Goal: Information Seeking & Learning: Learn about a topic

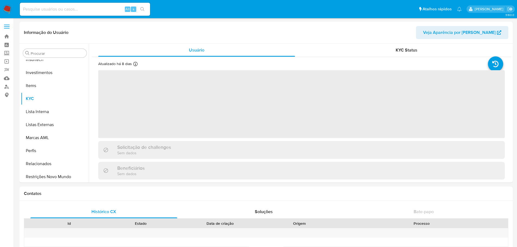
scroll to position [256, 0]
select select "10"
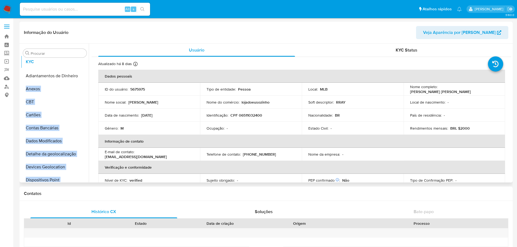
scroll to position [0, 0]
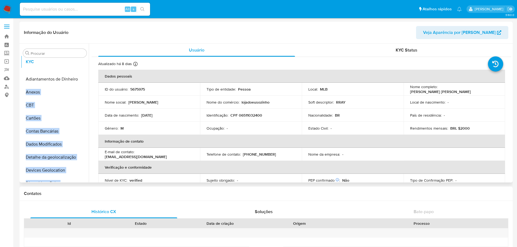
drag, startPoint x: 82, startPoint y: 97, endPoint x: 78, endPoint y: 62, distance: 35.8
click at [78, 62] on ul "Adiantamentos de Dinheiro Anexos CBT Cartões Contas Bancárias Dados Modificados…" at bounding box center [55, 121] width 68 height 122
click at [80, 94] on icon at bounding box center [82, 92] width 4 height 4
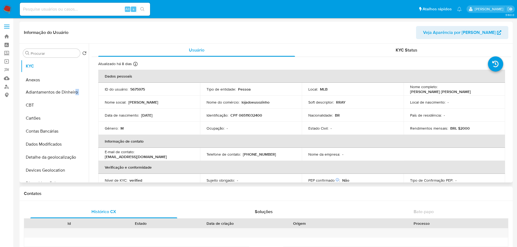
drag, startPoint x: 81, startPoint y: 94, endPoint x: 75, endPoint y: 78, distance: 16.5
click at [75, 78] on ul "KYC Adiantamentos de Dinheiro Anexos CBT Cartões Contas Bancárias Dados Modific…" at bounding box center [55, 121] width 68 height 122
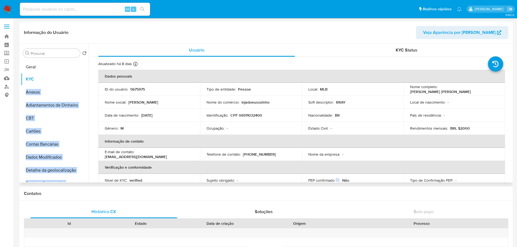
drag, startPoint x: 80, startPoint y: 126, endPoint x: 66, endPoint y: 66, distance: 62.0
click at [66, 66] on ul "KYC Anexos Adiantamentos de Dinheiro CBT Cartões Contas Bancárias Dados Modific…" at bounding box center [55, 121] width 68 height 122
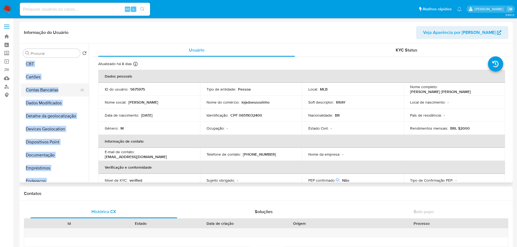
scroll to position [81, 0]
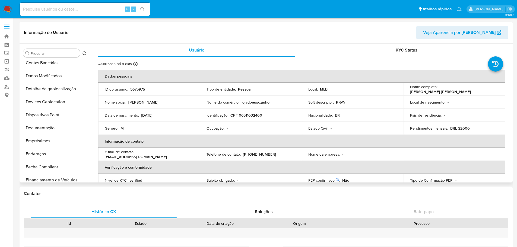
click at [107, 128] on p "Gênero :" at bounding box center [112, 128] width 14 height 5
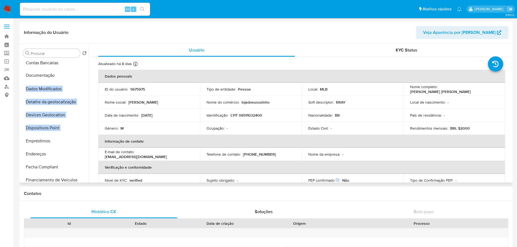
scroll to position [0, 0]
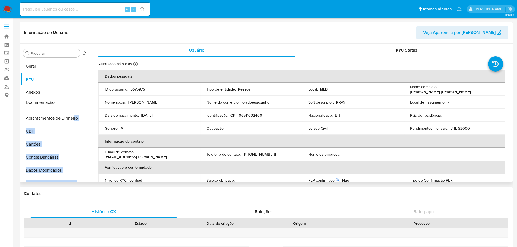
drag, startPoint x: 81, startPoint y: 128, endPoint x: 74, endPoint y: 103, distance: 26.6
click at [74, 103] on ul "Geral KYC Anexos Adiantamentos de Dinheiro CBT Cartões Contas Bancárias Dados M…" at bounding box center [55, 121] width 68 height 122
drag, startPoint x: 82, startPoint y: 97, endPoint x: 68, endPoint y: 118, distance: 25.2
click at [68, 118] on ul "Geral KYC Anexos Documentação Adiantamentos de Dinheiro CBT Cartões Contas Banc…" at bounding box center [55, 121] width 68 height 122
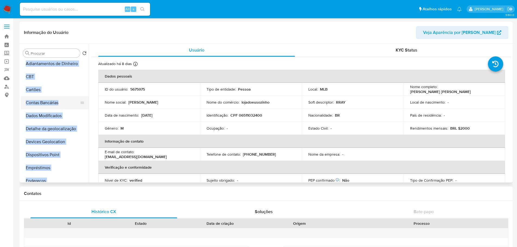
scroll to position [136, 0]
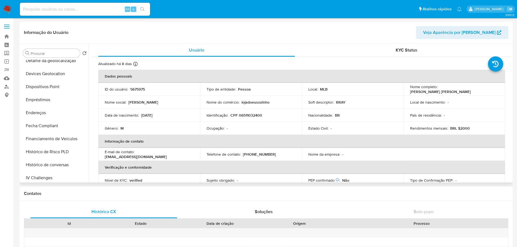
click at [140, 140] on th "Informação de contato" at bounding box center [301, 141] width 407 height 13
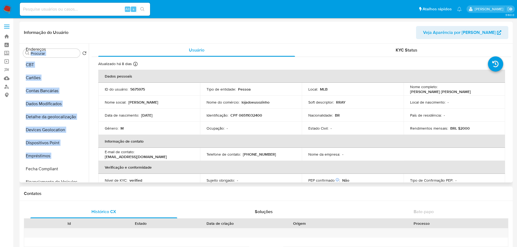
scroll to position [0, 0]
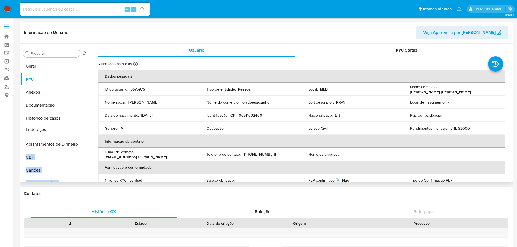
drag, startPoint x: 81, startPoint y: 157, endPoint x: 83, endPoint y: 131, distance: 26.4
click at [83, 131] on ul "Geral KYC Anexos Documentação Histórico de casos Adiantamentos de Dinheiro CBT …" at bounding box center [55, 121] width 68 height 122
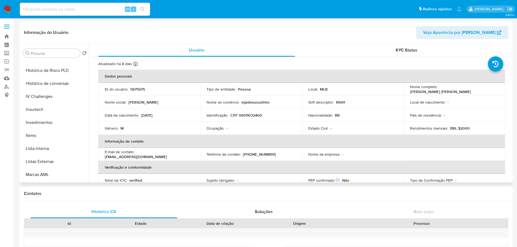
scroll to position [109, 0]
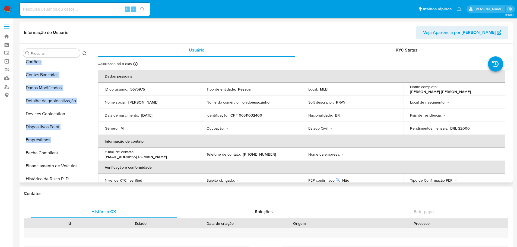
click at [81, 114] on icon at bounding box center [82, 114] width 3 height 2
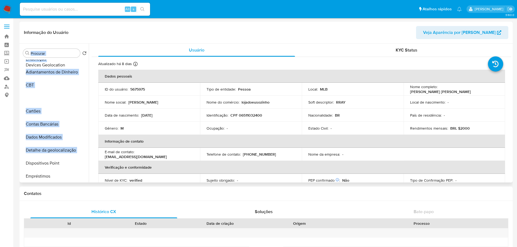
scroll to position [0, 0]
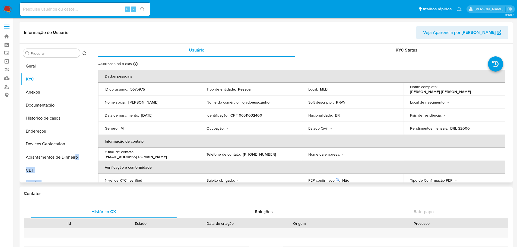
drag, startPoint x: 80, startPoint y: 114, endPoint x: 76, endPoint y: 144, distance: 30.5
click at [76, 144] on ul "Geral KYC Anexos Documentação Histórico de casos Endereços Adiantamentos de Din…" at bounding box center [55, 121] width 68 height 122
drag, startPoint x: 79, startPoint y: 174, endPoint x: 972, endPoint y: 155, distance: 893.2
drag, startPoint x: 81, startPoint y: 156, endPoint x: 87, endPoint y: 174, distance: 18.9
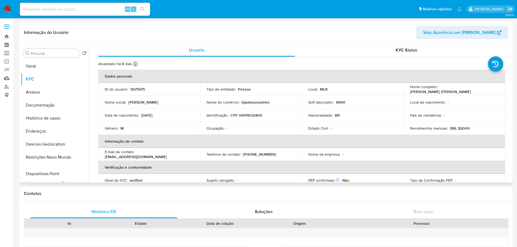
click at [87, 174] on ul "Geral KYC Anexos Documentação Histórico de casos Endereços Devices Geolocation …" at bounding box center [55, 121] width 68 height 122
click at [119, 136] on th "Informação de contato" at bounding box center [301, 141] width 407 height 13
click at [50, 67] on button "Geral" at bounding box center [53, 66] width 64 height 13
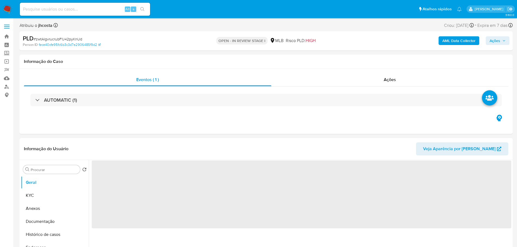
select select "10"
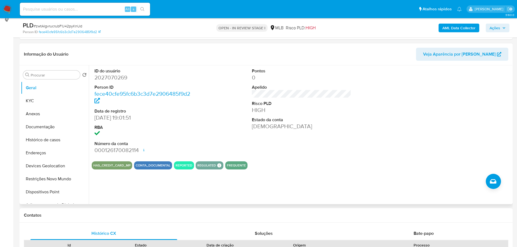
scroll to position [81, 0]
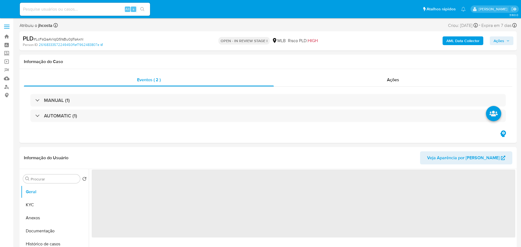
select select "10"
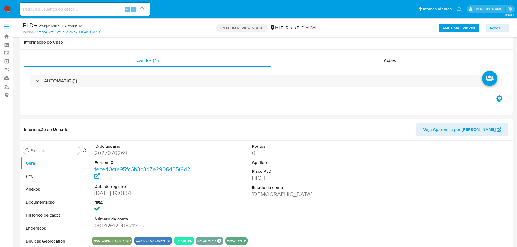
select select "10"
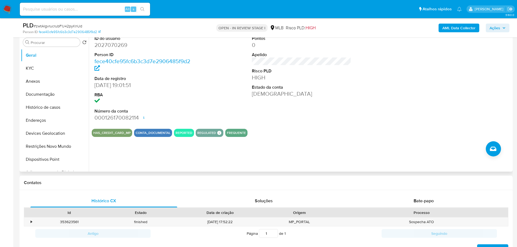
scroll to position [81, 0]
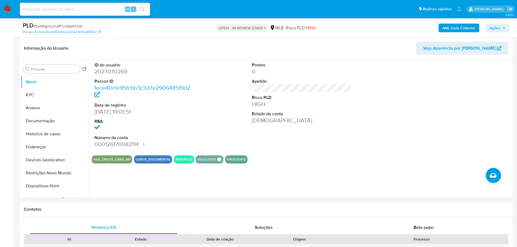
click at [490, 24] on span "Ações" at bounding box center [495, 28] width 11 height 9
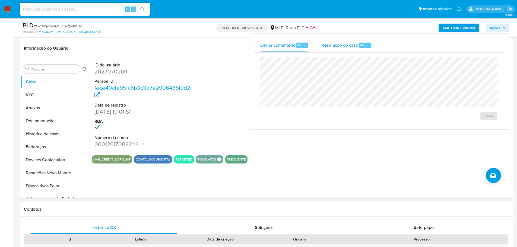
click at [344, 48] on span "Resolução do caso" at bounding box center [340, 45] width 37 height 6
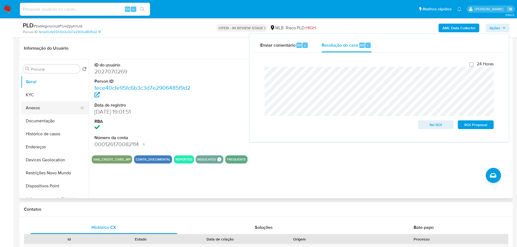
click at [30, 110] on button "Anexos" at bounding box center [53, 108] width 64 height 13
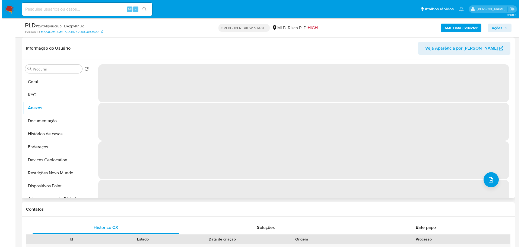
scroll to position [109, 0]
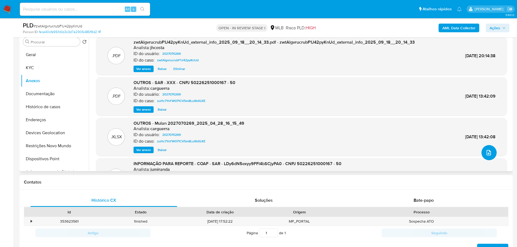
click at [487, 152] on icon "upload-file" at bounding box center [489, 152] width 4 height 5
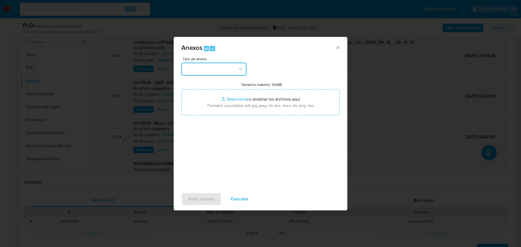
click at [237, 69] on button "button" at bounding box center [213, 69] width 65 height 13
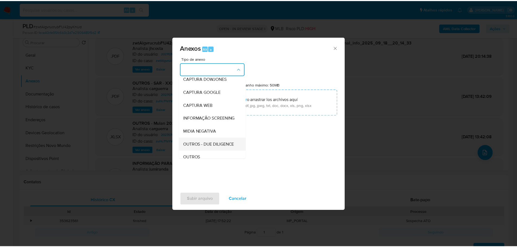
scroll to position [27, 0]
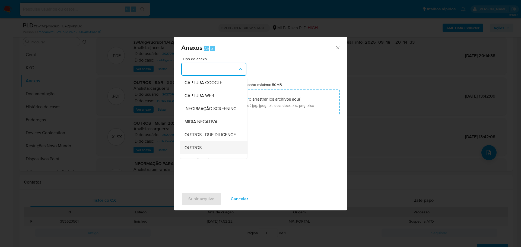
click at [204, 154] on div "OUTROS" at bounding box center [212, 147] width 55 height 13
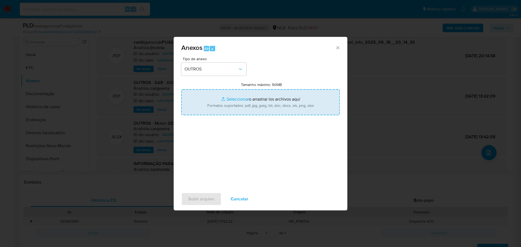
click at [251, 99] on input "Tamanho máximo: 50MB Seleccionar archivos" at bounding box center [260, 102] width 159 height 26
type input "C:\fakepath\Mulan 2027070269_2025_09_18_17_53_55.xlsx"
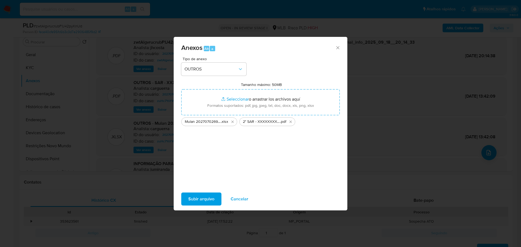
click at [210, 196] on span "Subir arquivo" at bounding box center [201, 199] width 26 height 12
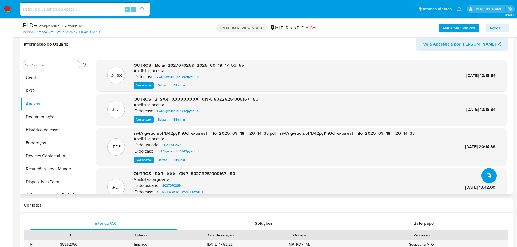
scroll to position [54, 0]
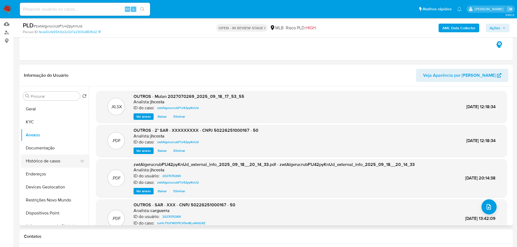
click at [56, 163] on button "Histórico de casos" at bounding box center [53, 161] width 64 height 13
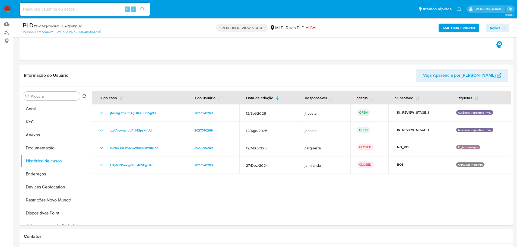
click at [506, 26] on button "Ações" at bounding box center [498, 28] width 24 height 9
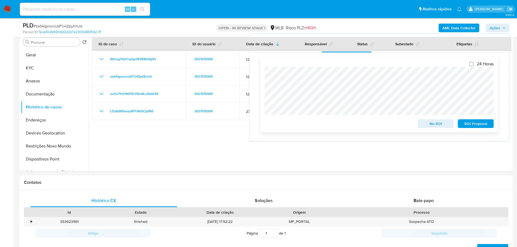
scroll to position [109, 0]
click at [476, 125] on span "ROI Proposal" at bounding box center [476, 124] width 28 height 8
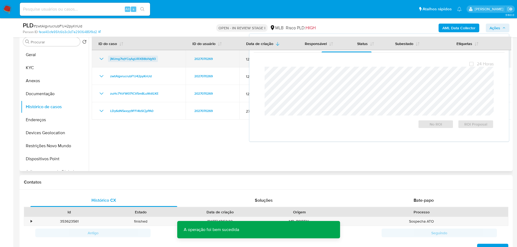
click at [138, 57] on span "jMJmg7tqYCqAgURXB8bIVg93" at bounding box center [133, 59] width 46 height 7
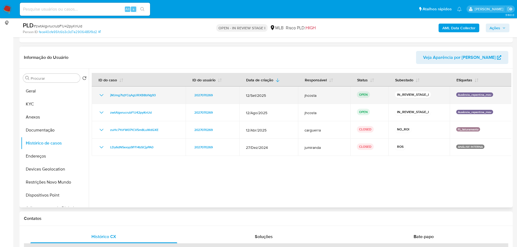
scroll to position [0, 0]
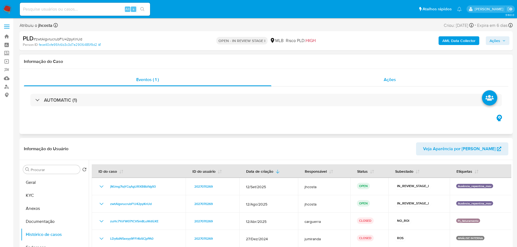
click at [393, 76] on div "Ações" at bounding box center [390, 79] width 237 height 13
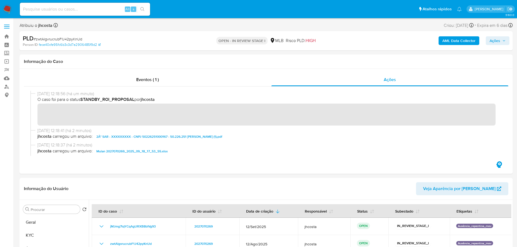
click at [64, 39] on span "# zwtAlgvrucrubF1J42pyKnUd" at bounding box center [58, 38] width 49 height 5
copy span "zwtAlgvrucrubF1J42pyKnUd"
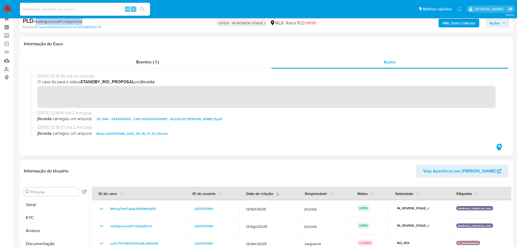
scroll to position [27, 0]
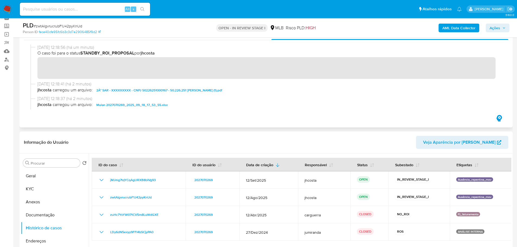
click at [264, 120] on div "Eventos ( 1 ) Ações" at bounding box center [266, 75] width 493 height 105
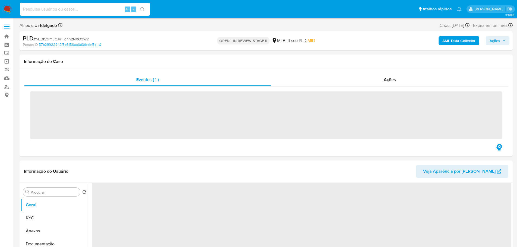
click at [65, 11] on input at bounding box center [85, 9] width 130 height 7
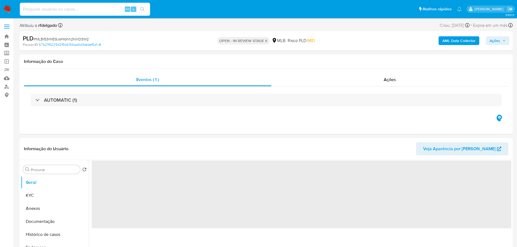
paste input "2194933415"
type input "2194933415"
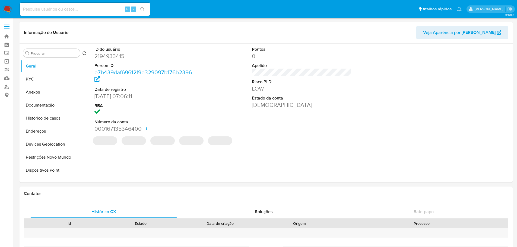
select select "10"
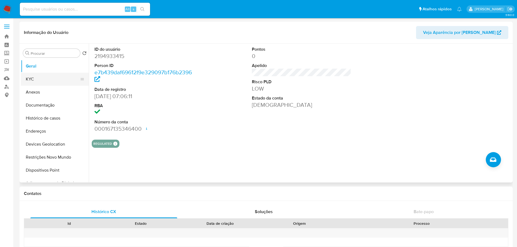
click at [41, 78] on button "KYC" at bounding box center [53, 79] width 64 height 13
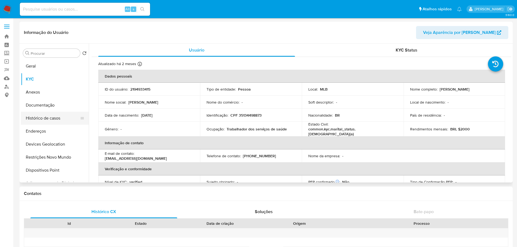
click at [60, 116] on button "Histórico de casos" at bounding box center [53, 118] width 64 height 13
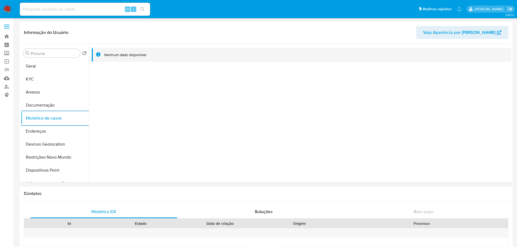
click at [80, 7] on input at bounding box center [85, 9] width 130 height 7
paste input "1785597085"
type input "1785597085"
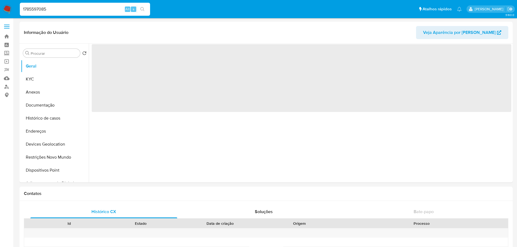
select select "10"
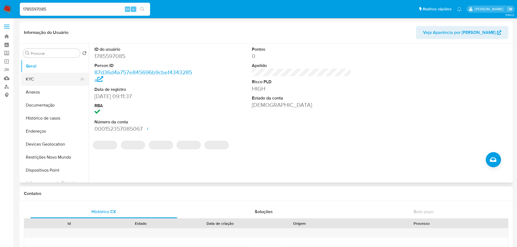
click at [46, 77] on button "KYC" at bounding box center [53, 79] width 64 height 13
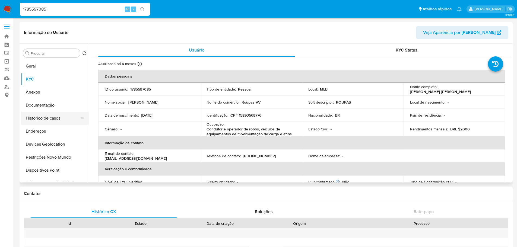
click at [67, 116] on button "Histórico de casos" at bounding box center [53, 118] width 64 height 13
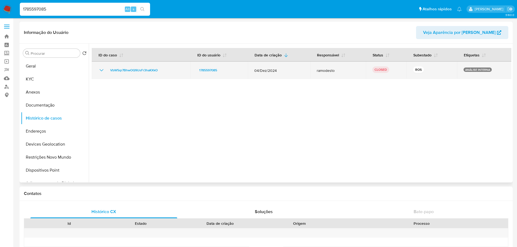
drag, startPoint x: 255, startPoint y: 70, endPoint x: 284, endPoint y: 71, distance: 29.4
click at [284, 71] on span "04/Dez/2024" at bounding box center [278, 70] width 49 height 5
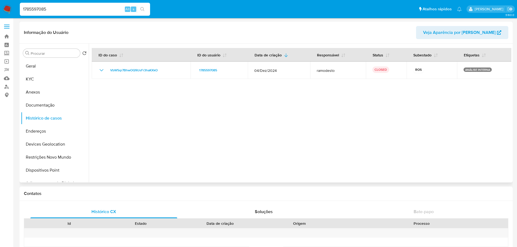
click at [285, 79] on div at bounding box center [300, 113] width 423 height 139
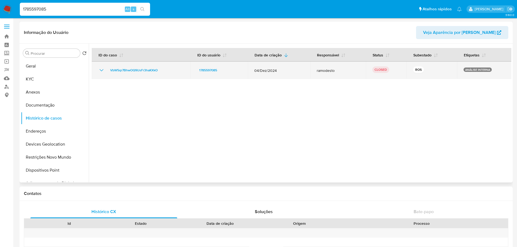
drag, startPoint x: 253, startPoint y: 71, endPoint x: 285, endPoint y: 72, distance: 31.2
click at [285, 72] on td "04/Dez/2024" at bounding box center [279, 70] width 62 height 17
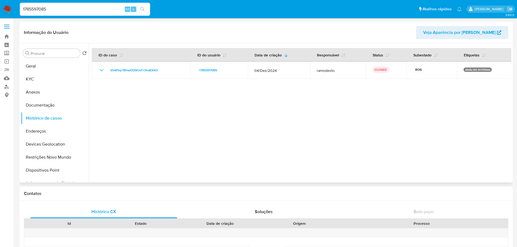
drag, startPoint x: 282, startPoint y: 87, endPoint x: 281, endPoint y: 93, distance: 5.6
click at [282, 88] on div at bounding box center [300, 113] width 423 height 139
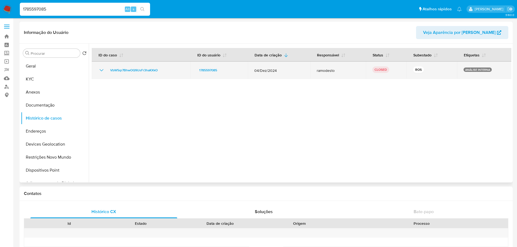
click at [101, 71] on icon "Mostrar/Ocultar" at bounding box center [102, 70] width 4 height 2
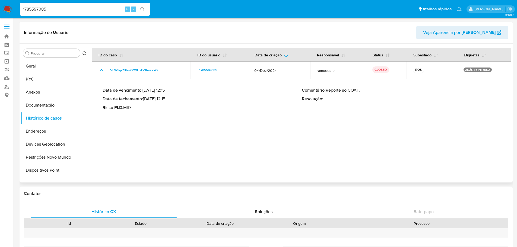
drag, startPoint x: 146, startPoint y: 100, endPoint x: 167, endPoint y: 101, distance: 21.2
click at [167, 101] on p "Data de fechamento : 02/01/2025 12:15" at bounding box center [202, 98] width 199 height 5
click at [65, 13] on div "1785597085 Alt s" at bounding box center [85, 9] width 130 height 13
click at [63, 9] on input "1785597085" at bounding box center [85, 9] width 130 height 7
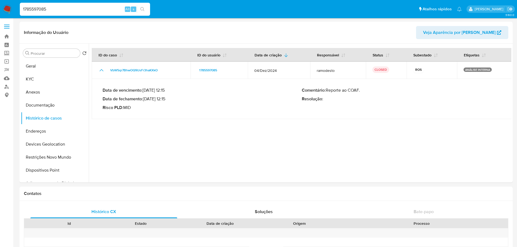
click at [63, 9] on input "1785597085" at bounding box center [85, 9] width 130 height 7
paste input "398773"
type input "1739877385"
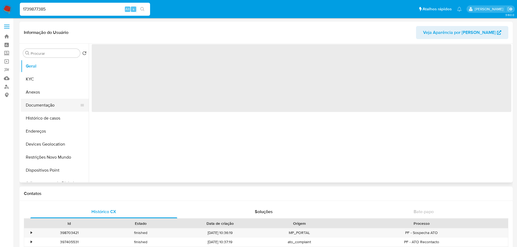
select select "10"
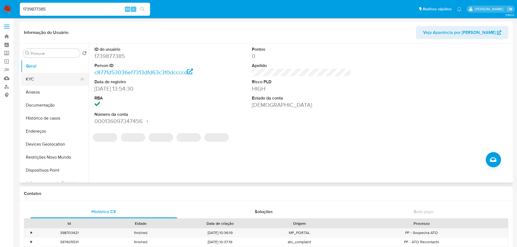
click at [37, 80] on button "KYC" at bounding box center [53, 79] width 64 height 13
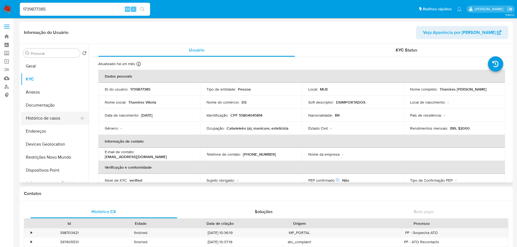
click at [47, 113] on button "Histórico de casos" at bounding box center [53, 118] width 64 height 13
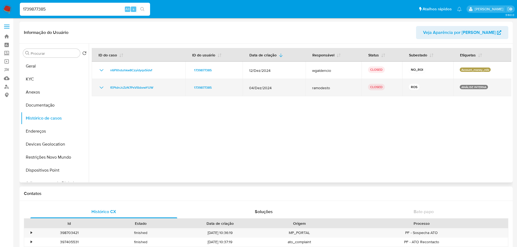
click at [104, 89] on icon "Mostrar/Ocultar" at bounding box center [101, 87] width 7 height 7
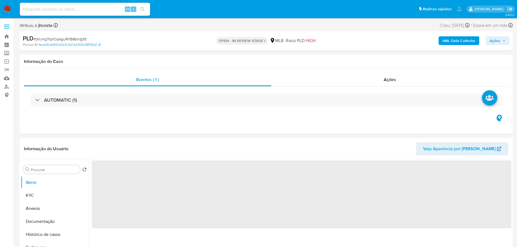
click at [508, 42] on button "Ações" at bounding box center [498, 40] width 24 height 9
select select "10"
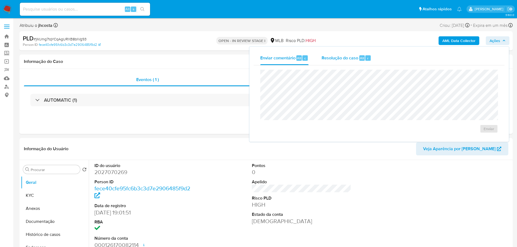
click at [333, 57] on span "Resolução do caso" at bounding box center [340, 58] width 37 height 6
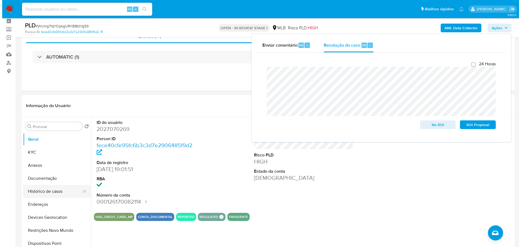
scroll to position [54, 0]
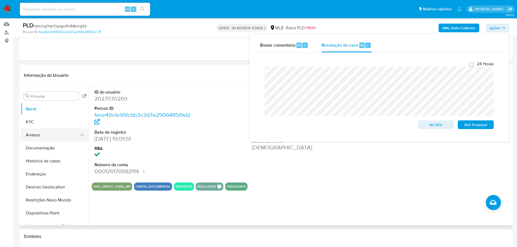
click at [39, 136] on button "Anexos" at bounding box center [53, 135] width 64 height 13
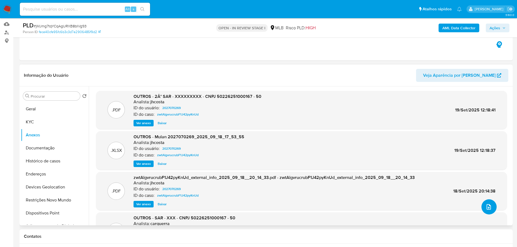
click at [482, 210] on button "upload-file" at bounding box center [489, 207] width 15 height 15
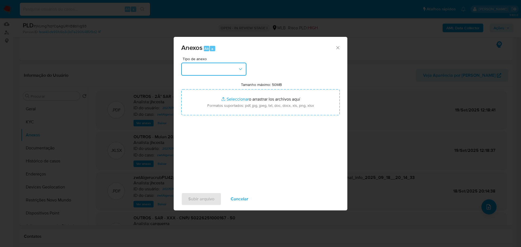
click at [241, 65] on button "button" at bounding box center [213, 69] width 65 height 13
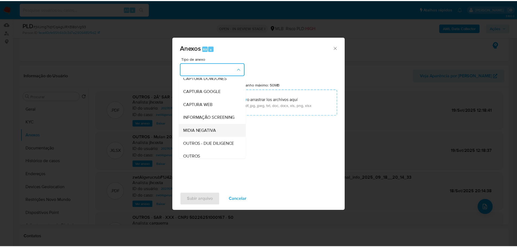
scroll to position [27, 0]
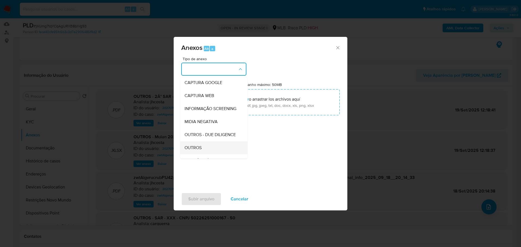
click at [195, 151] on span "OUTROS" at bounding box center [193, 147] width 17 height 5
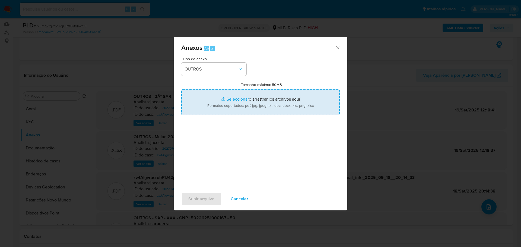
click at [276, 103] on input "Tamanho máximo: 50MB Seleccionar archivos" at bounding box center [260, 102] width 159 height 26
click at [236, 97] on input "Tamanho máximo: 50MB Seleccionar archivos" at bounding box center [260, 102] width 159 height 26
type input "C:\fakepath\2° SAR - XXXXXXXXX - CNPJ 50226251000167 - 50.226.251 [PERSON_NAME]…"
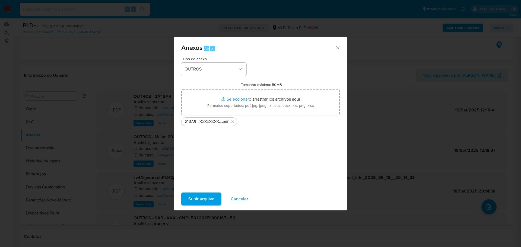
click at [202, 199] on span "Subir arquivo" at bounding box center [201, 199] width 26 height 12
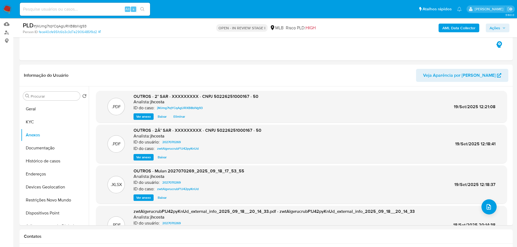
click at [501, 29] on span "Ações" at bounding box center [498, 28] width 16 height 8
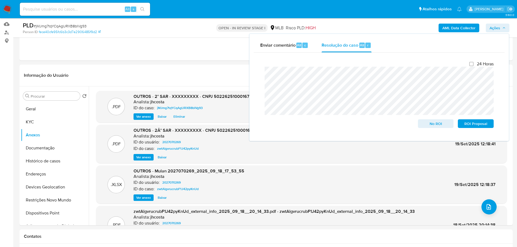
click at [0, 0] on lt-span "período" at bounding box center [0, 0] width 0 height 0
click at [48, 159] on button "Histórico de casos" at bounding box center [53, 161] width 64 height 13
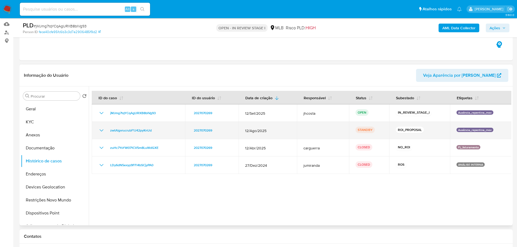
click at [159, 133] on div "zwtAlgvrucrubF1J42pyKnUd" at bounding box center [138, 130] width 80 height 7
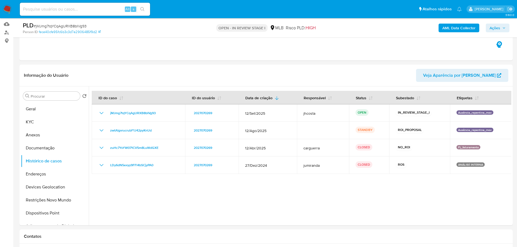
click at [503, 29] on icon "button" at bounding box center [504, 27] width 3 height 3
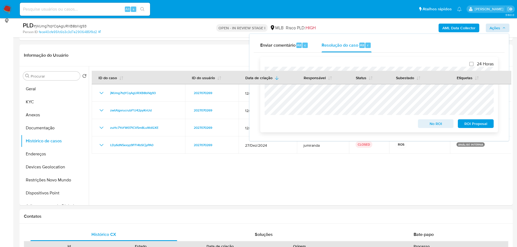
scroll to position [109, 0]
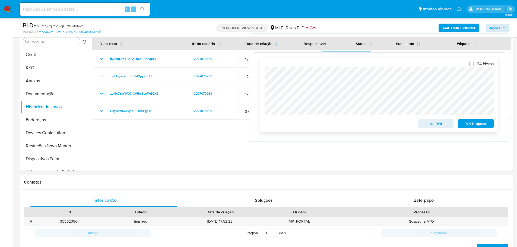
click at [444, 124] on span "No ROI" at bounding box center [436, 124] width 28 height 8
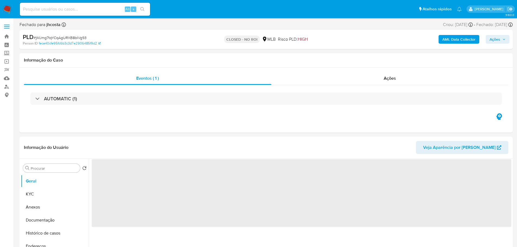
select select "10"
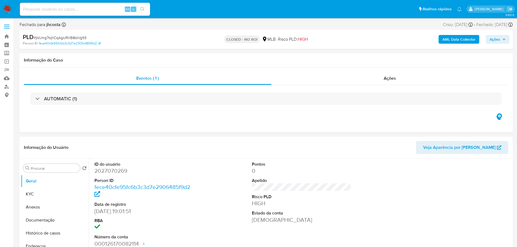
click at [84, 11] on input at bounding box center [85, 9] width 130 height 7
paste input "U4PjTy6jdgVwUdjSWIApxzER"
type input "U4PjTy6jdgVwUdjSWIApxzER"
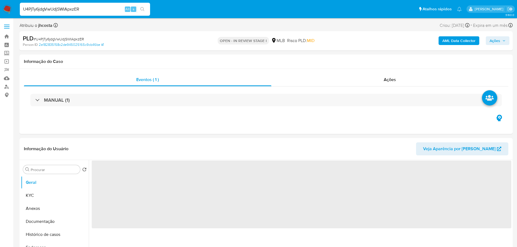
select select "10"
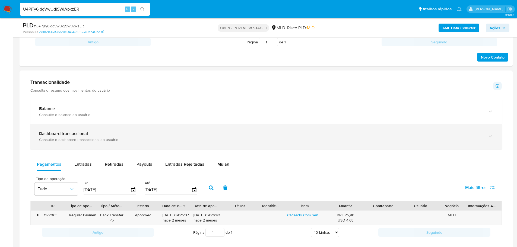
scroll to position [353, 0]
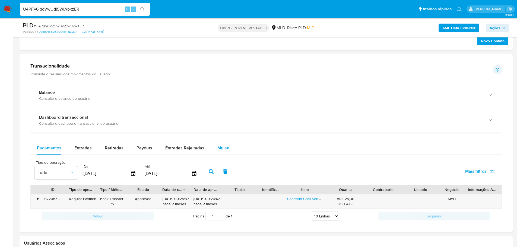
click at [226, 151] on div "Mulan" at bounding box center [224, 148] width 12 height 13
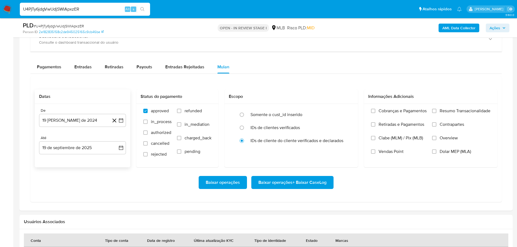
scroll to position [435, 0]
click at [65, 117] on button "19 de agosto de 2024" at bounding box center [82, 120] width 87 height 13
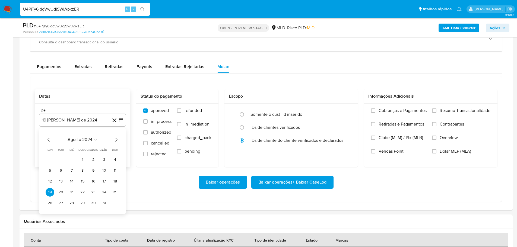
click at [90, 139] on span "agosto 2024" at bounding box center [80, 139] width 25 height 5
click at [116, 139] on icon "Año siguiente" at bounding box center [115, 140] width 7 height 7
click at [62, 192] on button "jul" at bounding box center [58, 190] width 15 height 9
click at [62, 160] on button "1" at bounding box center [60, 160] width 9 height 9
click at [441, 112] on span "Resumo Transacionalidade" at bounding box center [465, 110] width 51 height 5
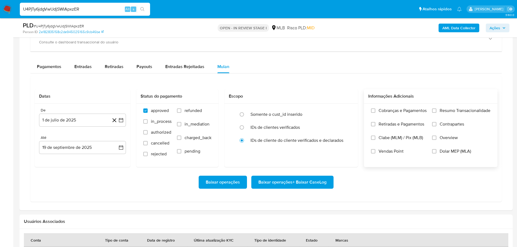
click at [437, 112] on input "Resumo Transacionalidade" at bounding box center [434, 111] width 4 height 4
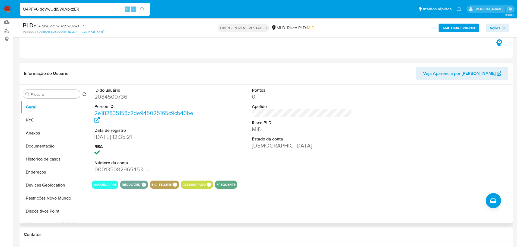
scroll to position [27, 0]
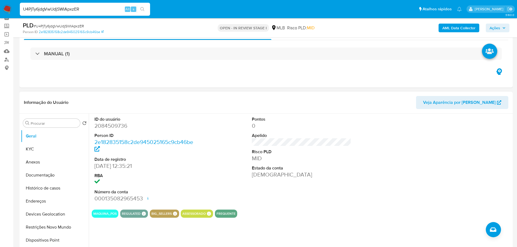
click at [114, 128] on dd "2084509736" at bounding box center [145, 126] width 100 height 8
copy dd "2084509736"
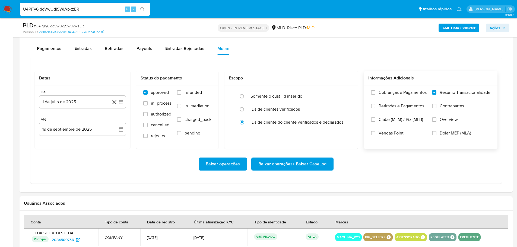
scroll to position [462, 0]
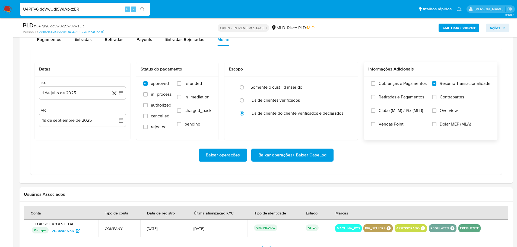
click at [389, 123] on span "Vendas Point" at bounding box center [391, 124] width 25 height 5
click at [376, 123] on input "Vendas Point" at bounding box center [373, 124] width 4 height 4
click at [293, 158] on span "Baixar operações + Baixar CaseLog" at bounding box center [293, 155] width 68 height 12
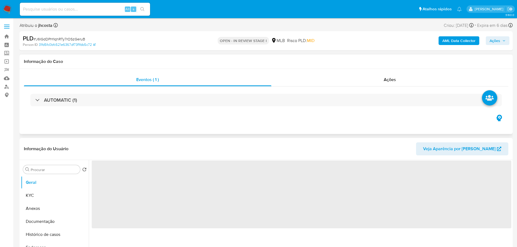
select select "10"
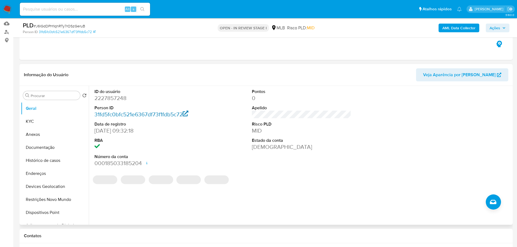
scroll to position [54, 0]
click at [114, 98] on dd "2227857248" at bounding box center [145, 99] width 100 height 8
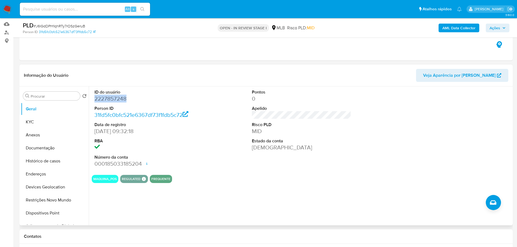
click at [114, 98] on dd "2227857248" at bounding box center [145, 99] width 100 height 8
copy dd "2227857248"
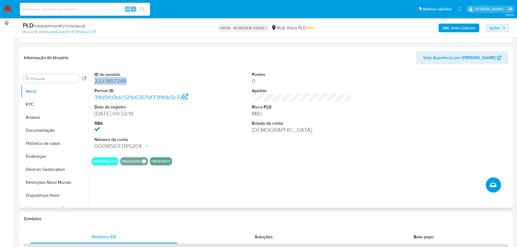
scroll to position [81, 0]
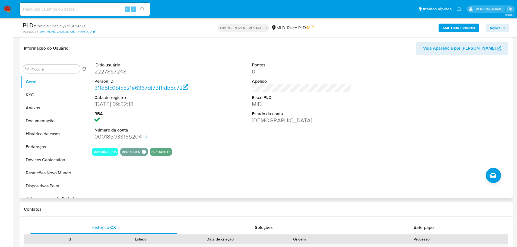
click at [202, 127] on div "ID do usuário 2227857248 Person ID 31fd5fc0bfc521e6367df73f1fdb5c72 Data de reg…" at bounding box center [302, 101] width 420 height 84
click at [39, 98] on button "KYC" at bounding box center [53, 95] width 64 height 13
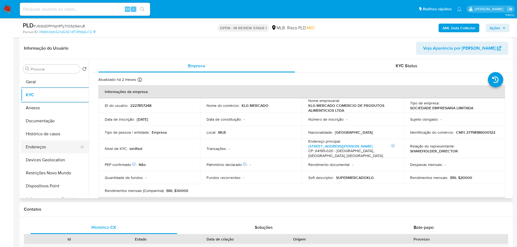
click at [45, 143] on button "Endereços" at bounding box center [53, 147] width 64 height 13
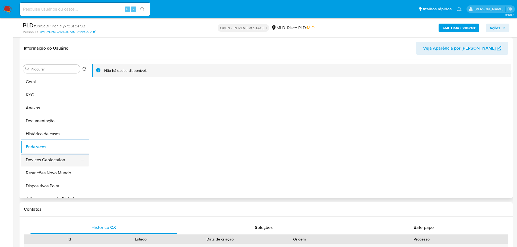
click at [38, 161] on button "Devices Geolocation" at bounding box center [53, 160] width 64 height 13
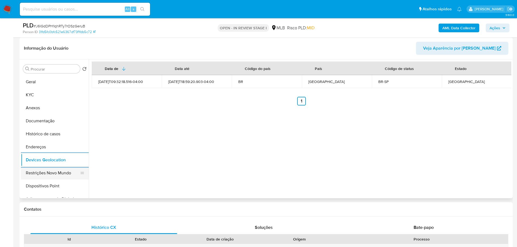
click at [43, 168] on button "Restrições Novo Mundo" at bounding box center [53, 173] width 64 height 13
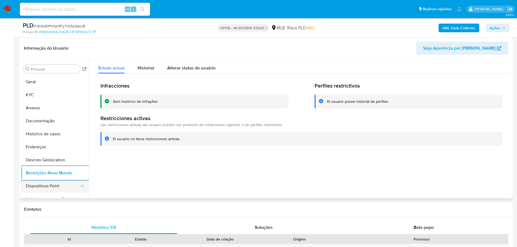
click at [53, 184] on button "Dispositivos Point" at bounding box center [53, 186] width 64 height 13
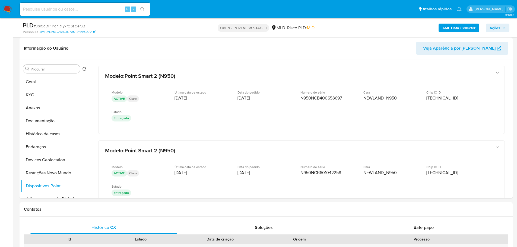
click at [468, 28] on b "AML Data Collector" at bounding box center [459, 28] width 33 height 9
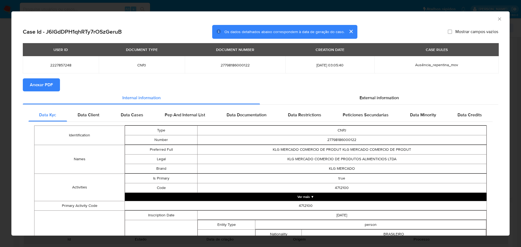
click at [42, 86] on span "Anexar PDF" at bounding box center [41, 85] width 23 height 12
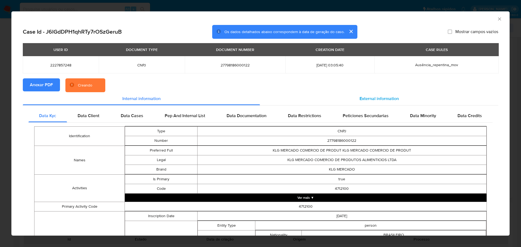
click at [393, 101] on span "External information" at bounding box center [379, 99] width 39 height 6
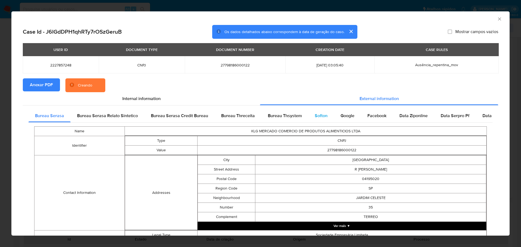
click at [315, 115] on span "Softon" at bounding box center [321, 116] width 13 height 6
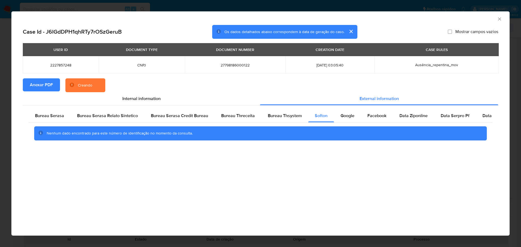
drag, startPoint x: 502, startPoint y: 21, endPoint x: 497, endPoint y: 21, distance: 5.5
click at [503, 21] on div "AML Data Collector" at bounding box center [260, 18] width 499 height 14
click at [501, 17] on icon "Fechar a janela" at bounding box center [499, 18] width 5 height 5
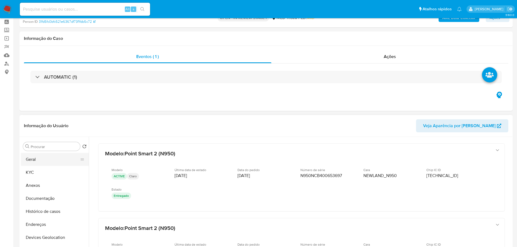
scroll to position [54, 0]
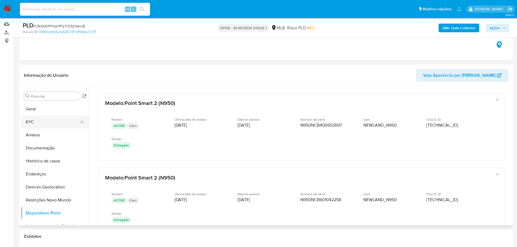
click at [33, 124] on button "KYC" at bounding box center [53, 122] width 64 height 13
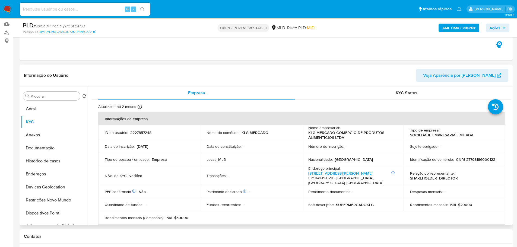
click at [474, 161] on p "CNPJ 27798186000122" at bounding box center [475, 159] width 39 height 5
click at [475, 162] on p "CNPJ 27798186000122" at bounding box center [475, 159] width 39 height 5
copy p "27798186000122"
click at [477, 159] on p "CNPJ 27798186000122" at bounding box center [475, 159] width 39 height 5
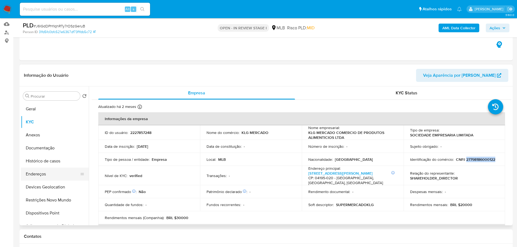
click at [49, 175] on button "Endereços" at bounding box center [53, 174] width 64 height 13
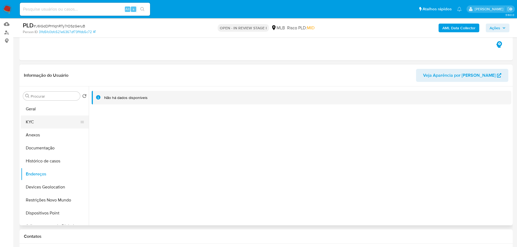
click at [37, 119] on button "KYC" at bounding box center [53, 122] width 64 height 13
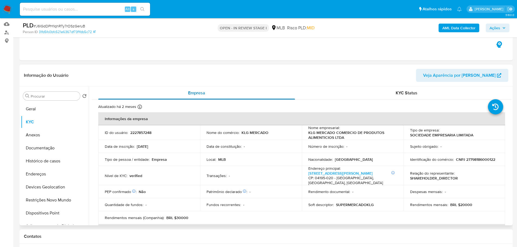
scroll to position [27, 0]
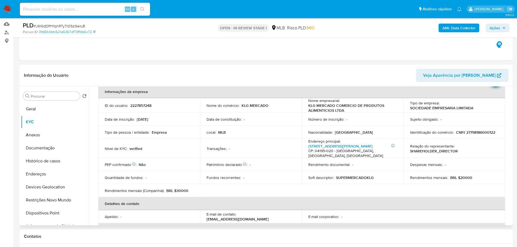
click at [474, 130] on p "CNPJ 27798186000122" at bounding box center [475, 132] width 39 height 5
click at [476, 132] on p "CNPJ 27798186000122" at bounding box center [475, 132] width 39 height 5
copy p "27798186000122"
click at [53, 150] on button "Documentação" at bounding box center [53, 148] width 64 height 13
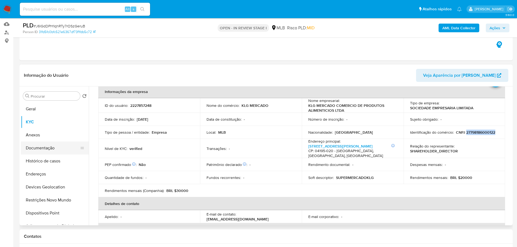
scroll to position [0, 0]
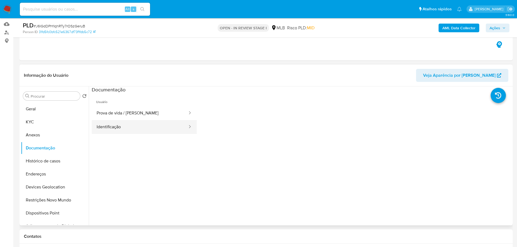
click at [134, 125] on button "Identificação" at bounding box center [140, 127] width 96 height 14
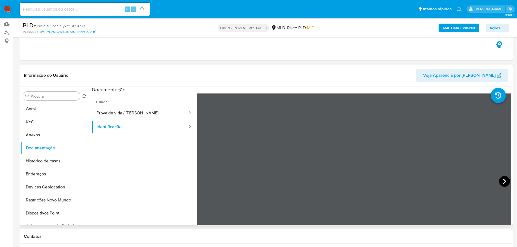
click at [507, 180] on icon at bounding box center [504, 181] width 11 height 11
click at [37, 122] on button "KYC" at bounding box center [53, 122] width 64 height 13
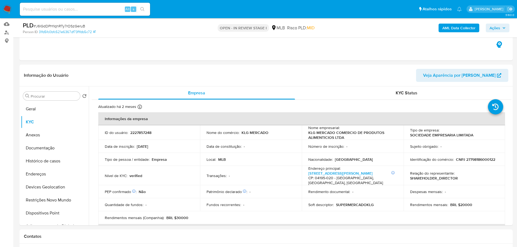
click at [469, 161] on p "CNPJ 27798186000122" at bounding box center [475, 159] width 39 height 5
copy p "27798186000122"
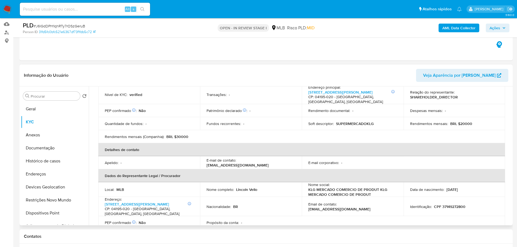
scroll to position [81, 0]
drag, startPoint x: 235, startPoint y: 186, endPoint x: 262, endPoint y: 185, distance: 26.9
click at [262, 187] on div "Nome completo : Lincoln Vello" at bounding box center [251, 189] width 89 height 5
copy div "Lincoln Vello"
click at [452, 204] on p "CPF 37149272800" at bounding box center [450, 206] width 32 height 5
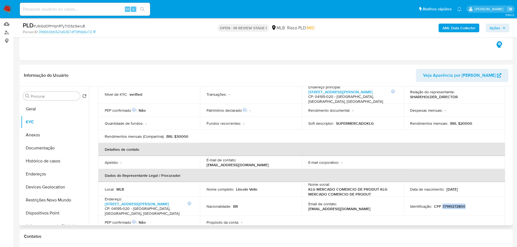
click at [452, 204] on p "CPF 37149272800" at bounding box center [450, 206] width 32 height 5
copy p "37149272800"
click at [63, 150] on button "Documentação" at bounding box center [53, 148] width 64 height 13
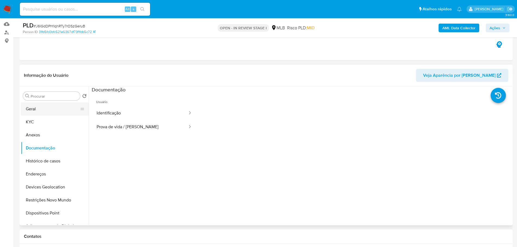
click at [68, 107] on button "Geral" at bounding box center [53, 109] width 64 height 13
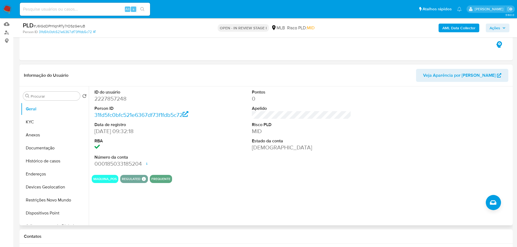
click at [221, 199] on div "ID do usuário 2227857248 Person ID 31fd5fc0bfc521e6367df73f1fdb5c72 Data de reg…" at bounding box center [300, 156] width 423 height 139
click at [43, 126] on button "KYC" at bounding box center [53, 122] width 64 height 13
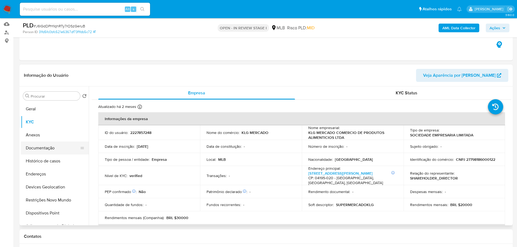
click at [60, 149] on button "Documentação" at bounding box center [53, 148] width 64 height 13
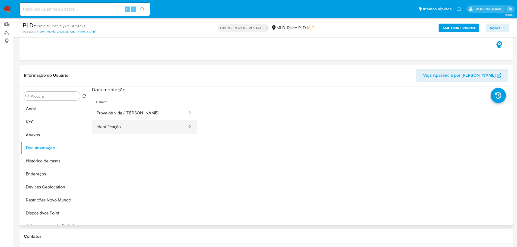
drag, startPoint x: 122, startPoint y: 129, endPoint x: 181, endPoint y: 130, distance: 58.9
click at [123, 129] on button "Identificação" at bounding box center [140, 127] width 96 height 14
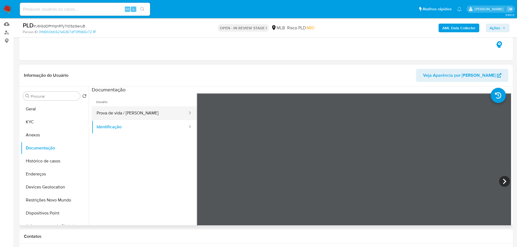
click at [158, 109] on button "Prova de vida / [PERSON_NAME]" at bounding box center [140, 113] width 96 height 14
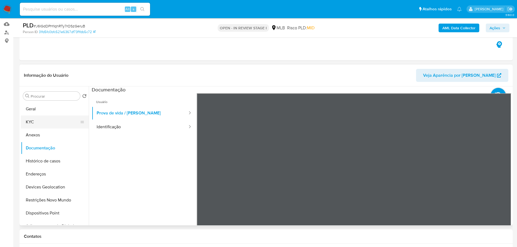
click at [48, 120] on button "KYC" at bounding box center [53, 122] width 64 height 13
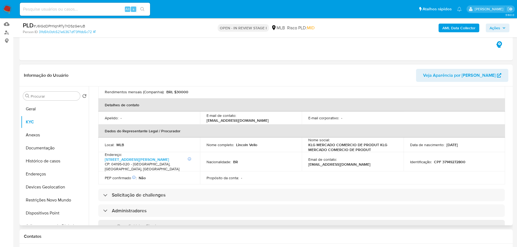
scroll to position [122, 0]
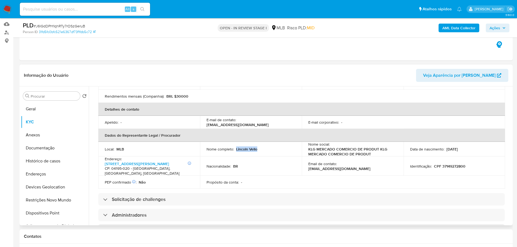
drag, startPoint x: 236, startPoint y: 145, endPoint x: 270, endPoint y: 145, distance: 34.2
click at [270, 147] on div "Nome completo : Lincoln Vello" at bounding box center [251, 149] width 89 height 5
copy p "Lincoln Vello"
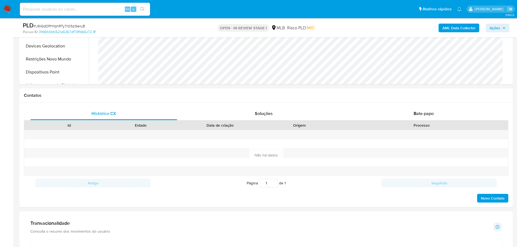
scroll to position [163, 0]
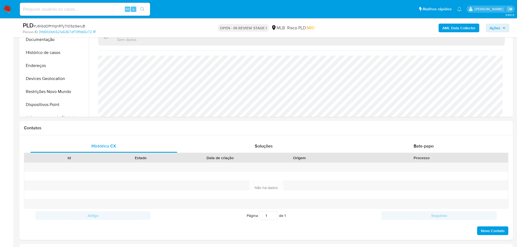
click at [499, 30] on span "Ações" at bounding box center [495, 28] width 11 height 9
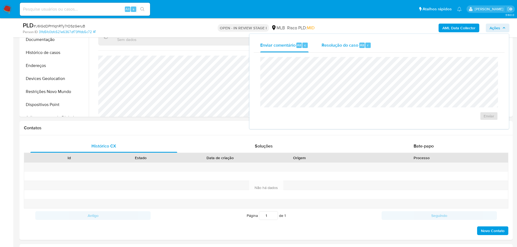
click at [353, 49] on div "Resolução do caso Alt r" at bounding box center [347, 45] width 50 height 14
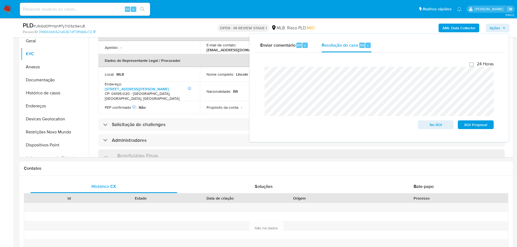
scroll to position [54, 0]
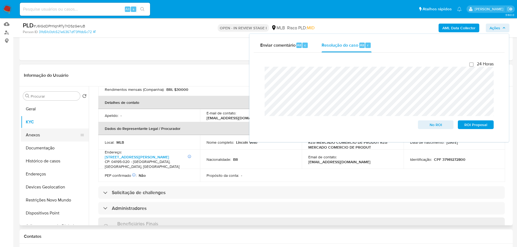
click at [52, 131] on button "Anexos" at bounding box center [53, 135] width 64 height 13
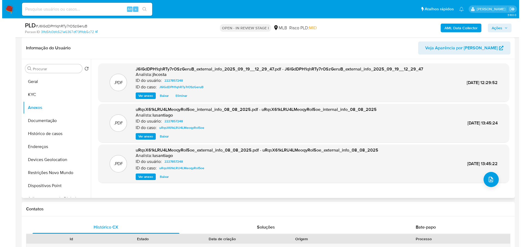
scroll to position [81, 0]
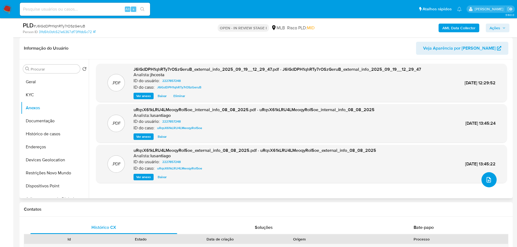
click at [490, 183] on span "upload-file" at bounding box center [489, 180] width 7 height 7
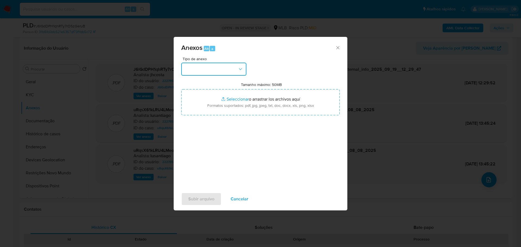
click at [207, 67] on button "button" at bounding box center [213, 69] width 65 height 13
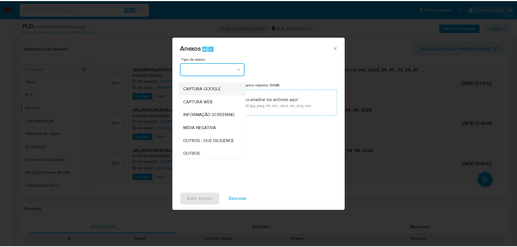
scroll to position [54, 0]
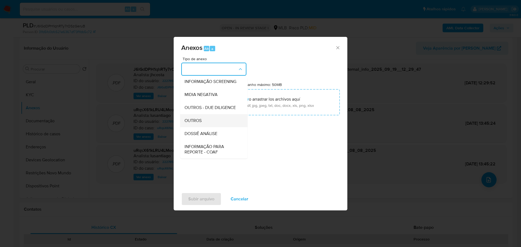
click at [205, 127] on div "OUTROS" at bounding box center [212, 120] width 55 height 13
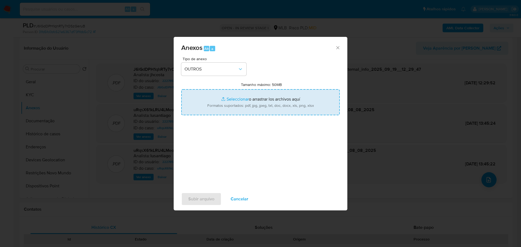
click at [227, 102] on input "Tamanho máximo: 50MB Seleccionar archivos" at bounding box center [260, 102] width 159 height 26
click at [305, 105] on input "Tamanho máximo: 50MB Seleccionar archivos" at bounding box center [260, 102] width 159 height 26
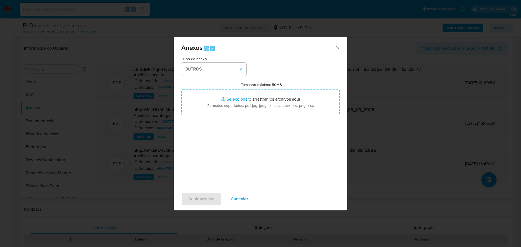
click at [277, 72] on div "Tipo de anexo OUTROS Tamanho máximo: 50MB Seleccionar archivos Seleccionar o ar…" at bounding box center [260, 121] width 159 height 128
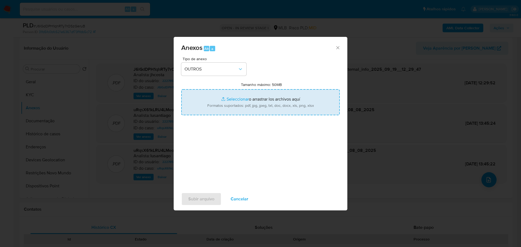
click at [259, 93] on input "Tamanho máximo: 50MB Seleccionar archivos" at bounding box center [260, 102] width 159 height 26
type input "C:\fakepath\Mulan 2227857248_2025_09_18_17_51_03.xlsx"
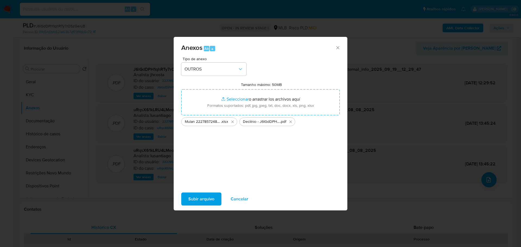
click at [207, 198] on span "Subir arquivo" at bounding box center [201, 199] width 26 height 12
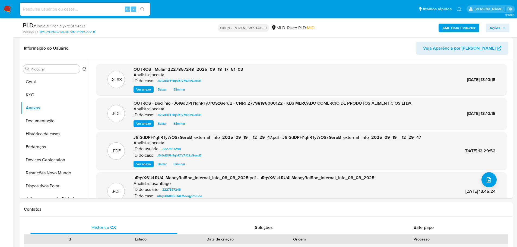
click at [505, 30] on span "Ações" at bounding box center [498, 28] width 16 height 8
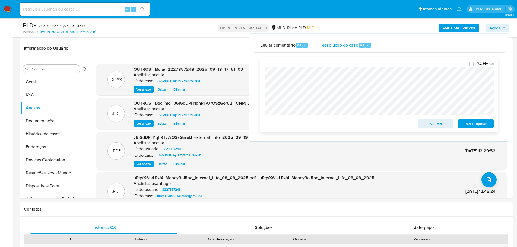
click at [441, 124] on span "No ROI" at bounding box center [436, 124] width 28 height 8
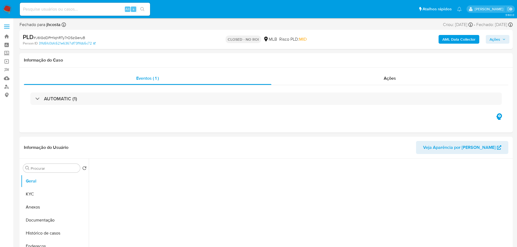
select select "10"
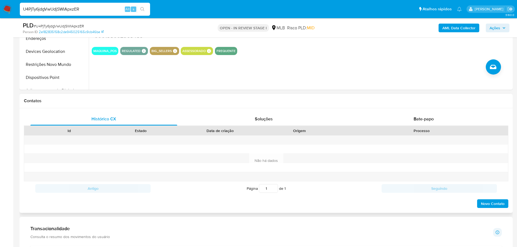
scroll to position [27, 0]
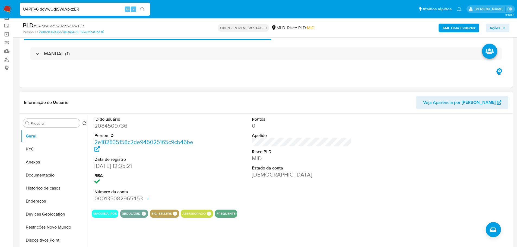
click at [107, 126] on dd "2084509736" at bounding box center [145, 126] width 100 height 8
copy dd "2084509736"
click at [187, 117] on dt "ID do usuário" at bounding box center [145, 120] width 100 height 6
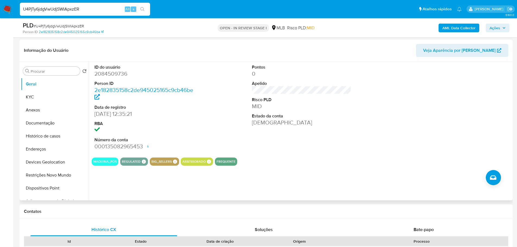
scroll to position [81, 0]
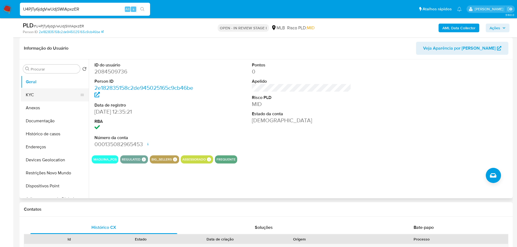
click at [31, 96] on button "KYC" at bounding box center [53, 95] width 64 height 13
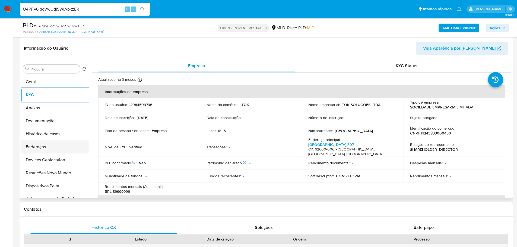
click at [41, 143] on button "Endereços" at bounding box center [53, 147] width 64 height 13
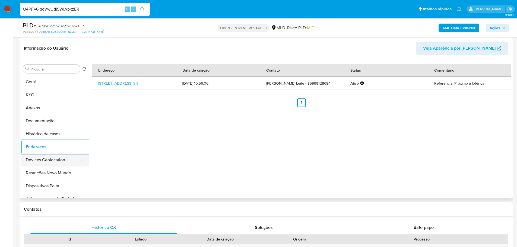
click at [53, 163] on button "Devices Geolocation" at bounding box center [53, 160] width 64 height 13
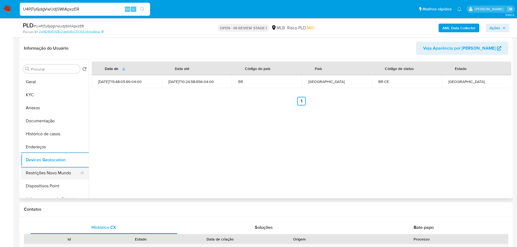
click at [65, 167] on button "Restrições Novo Mundo" at bounding box center [53, 173] width 64 height 13
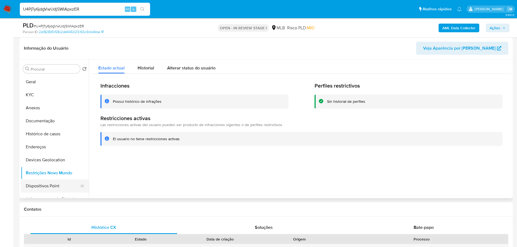
click at [60, 188] on button "Dispositivos Point" at bounding box center [53, 186] width 64 height 13
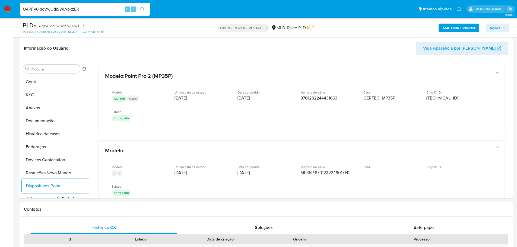
click at [464, 30] on b "AML Data Collector" at bounding box center [459, 28] width 33 height 9
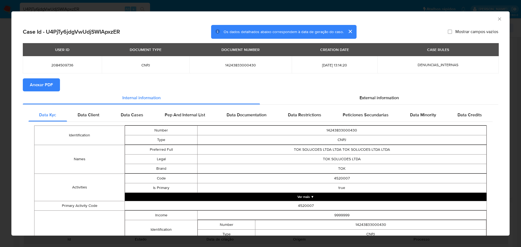
click at [36, 88] on span "Anexar PDF" at bounding box center [41, 85] width 23 height 12
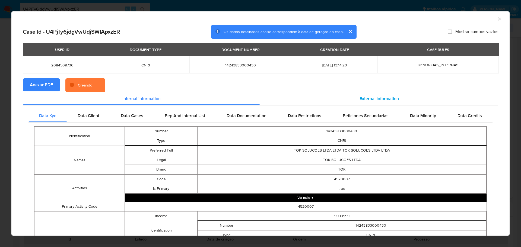
click at [372, 100] on span "External information" at bounding box center [379, 99] width 39 height 6
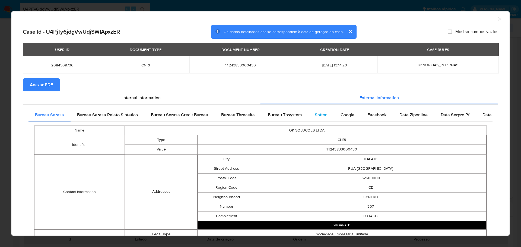
click at [317, 116] on span "Softon" at bounding box center [321, 115] width 13 height 6
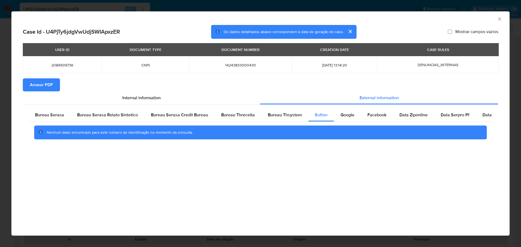
click at [502, 17] on icon "Fechar a janela" at bounding box center [499, 18] width 5 height 5
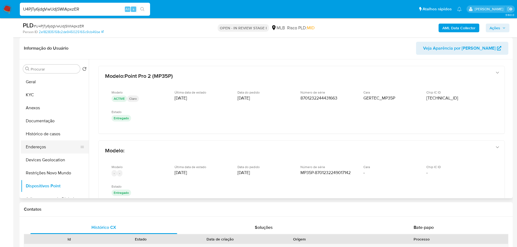
click at [45, 145] on button "Endereços" at bounding box center [53, 147] width 64 height 13
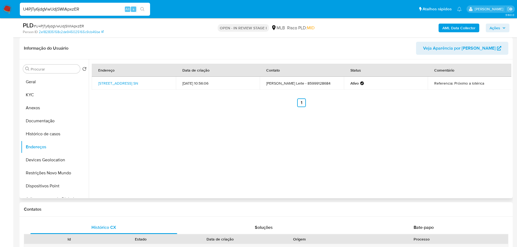
drag, startPoint x: 96, startPoint y: 81, endPoint x: 117, endPoint y: 89, distance: 22.3
click at [117, 89] on td "[STREET_ADDRESS] SN" at bounding box center [134, 83] width 84 height 13
copy link "[STREET_ADDRESS]"
click at [110, 81] on link "[STREET_ADDRESS] SN" at bounding box center [118, 83] width 40 height 5
drag, startPoint x: 103, startPoint y: 108, endPoint x: 101, endPoint y: 105, distance: 3.5
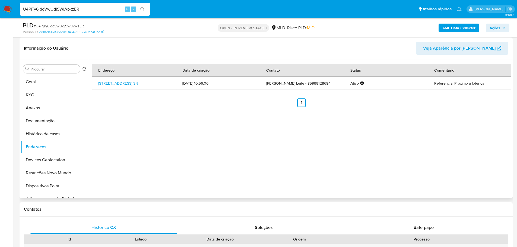
click at [103, 108] on div "Endereço Data de criação Contato Status Comentário [STREET_ADDRESS][PERSON_NAME…" at bounding box center [300, 128] width 423 height 139
drag, startPoint x: 93, startPoint y: 81, endPoint x: 117, endPoint y: 86, distance: 24.4
click at [117, 86] on td "[STREET_ADDRESS] SN" at bounding box center [134, 83] width 84 height 13
copy link "[STREET_ADDRESS]"
click at [50, 95] on button "KYC" at bounding box center [53, 95] width 64 height 13
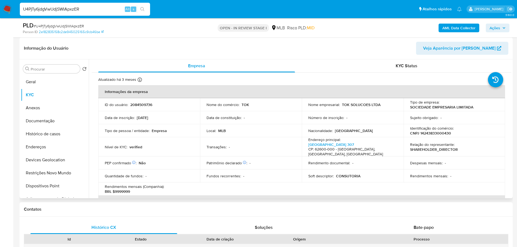
click at [439, 134] on p "CNPJ 14243833000430" at bounding box center [430, 133] width 41 height 5
copy p "14243833000430"
click at [437, 134] on p "CNPJ 14243833000430" at bounding box center [430, 133] width 41 height 5
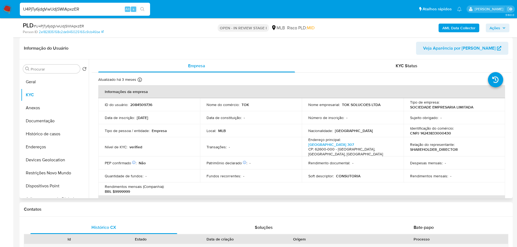
click at [444, 136] on td "Identificação do comércio : CNPJ 14243833000430" at bounding box center [455, 130] width 102 height 13
click at [442, 135] on p "CNPJ 14243833000430" at bounding box center [430, 133] width 41 height 5
copy p "14243833000430"
click at [43, 122] on button "Documentação" at bounding box center [53, 121] width 64 height 13
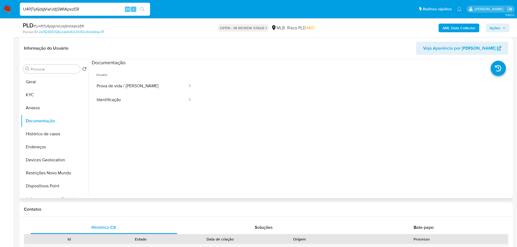
click at [134, 108] on ul "Usuário Prova de vida / Selfie Identificação" at bounding box center [144, 144] width 105 height 156
click at [157, 103] on button "Identificação" at bounding box center [140, 100] width 96 height 14
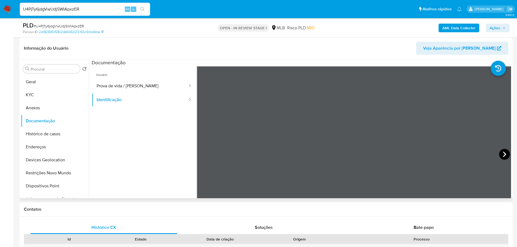
click at [503, 155] on icon at bounding box center [504, 154] width 11 height 11
click at [45, 89] on button "KYC" at bounding box center [53, 95] width 64 height 13
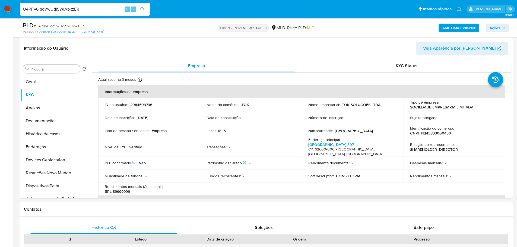
click at [441, 135] on p "CNPJ 14243833000430" at bounding box center [430, 133] width 41 height 5
copy p "14243833000430"
click at [52, 123] on button "Documentação" at bounding box center [53, 121] width 64 height 13
